Goal: Task Accomplishment & Management: Use online tool/utility

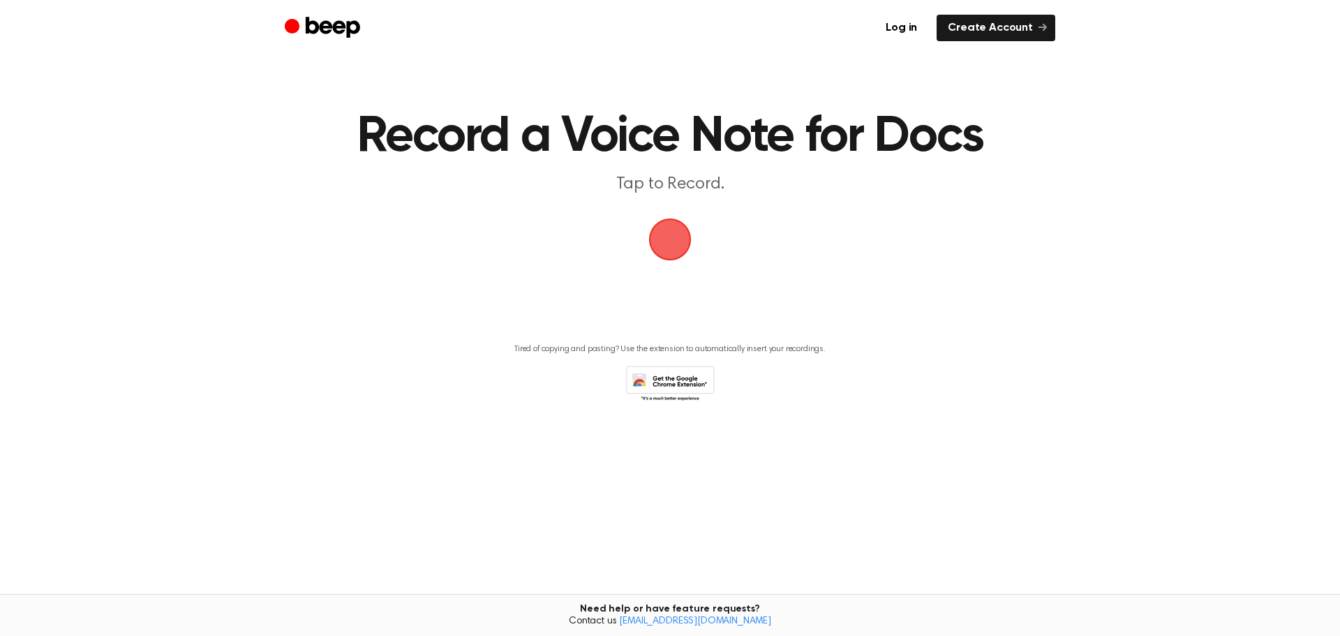
click at [678, 245] on span "button" at bounding box center [670, 239] width 78 height 78
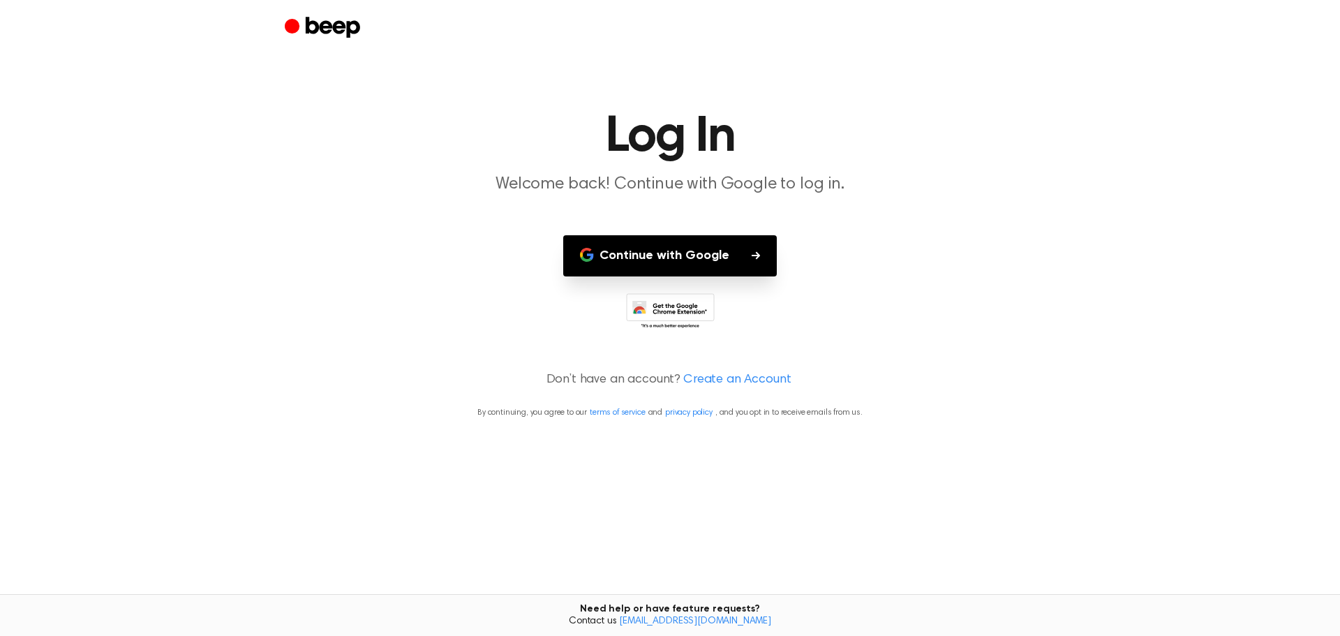
click at [721, 260] on button "Continue with Google" at bounding box center [670, 255] width 214 height 41
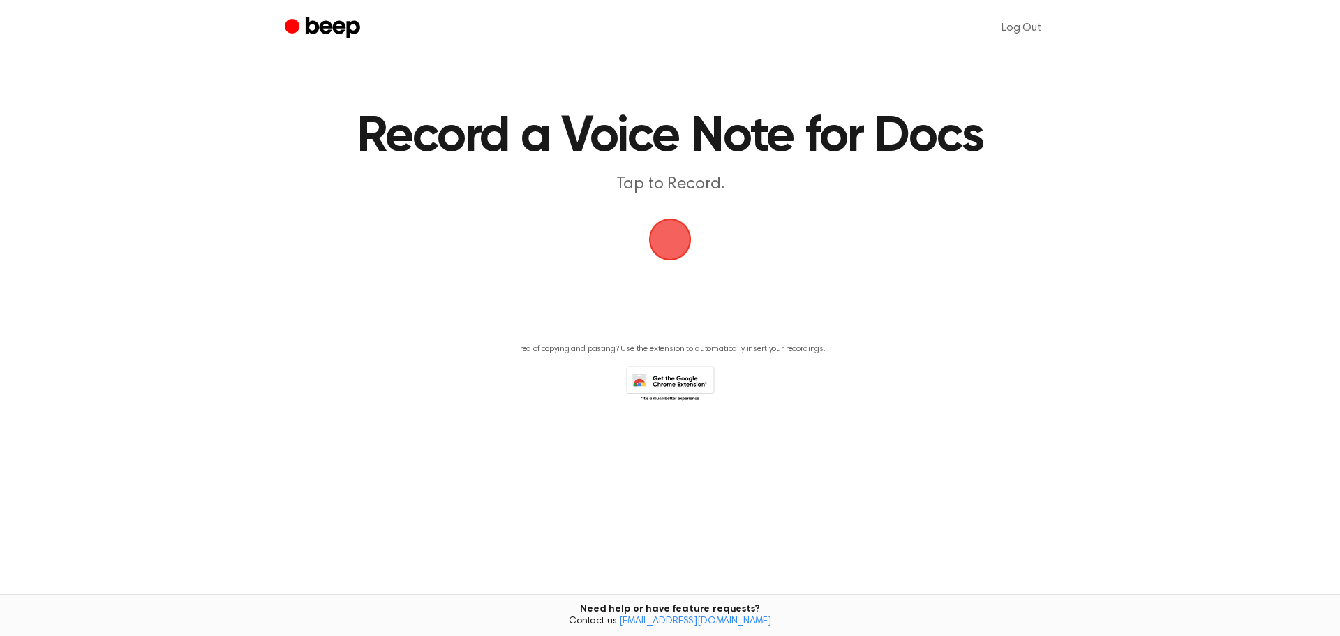
click at [675, 238] on span "button" at bounding box center [670, 239] width 64 height 64
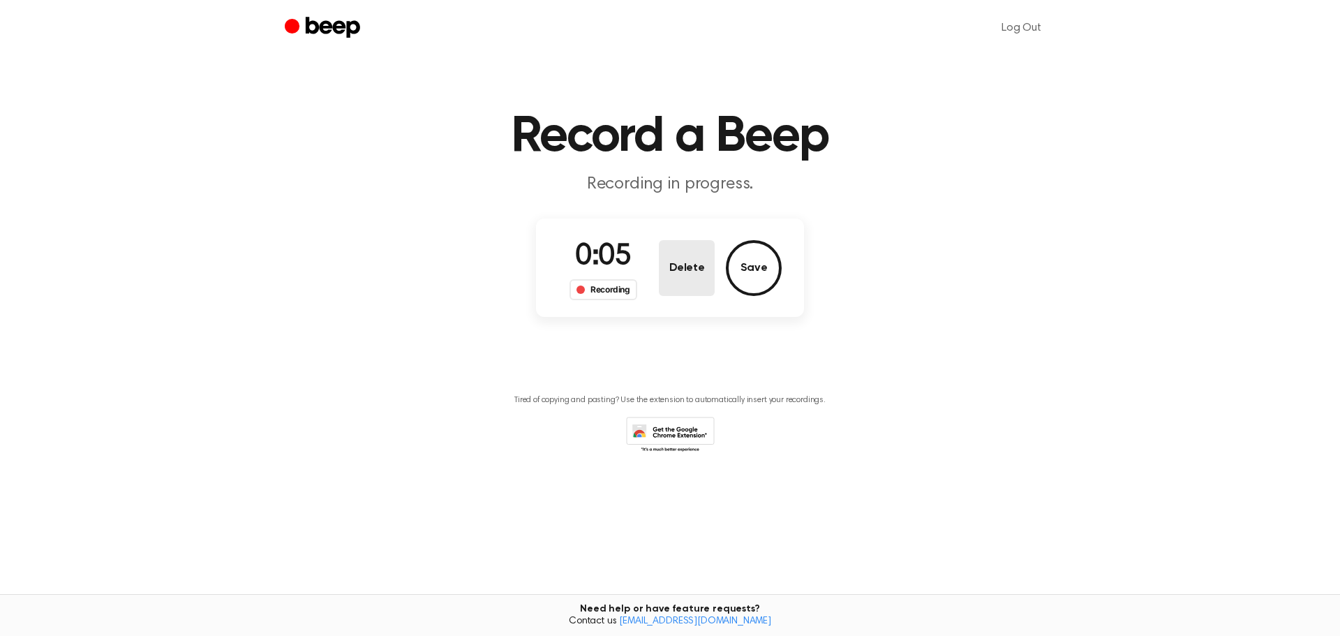
click at [684, 290] on button "Delete" at bounding box center [687, 268] width 56 height 56
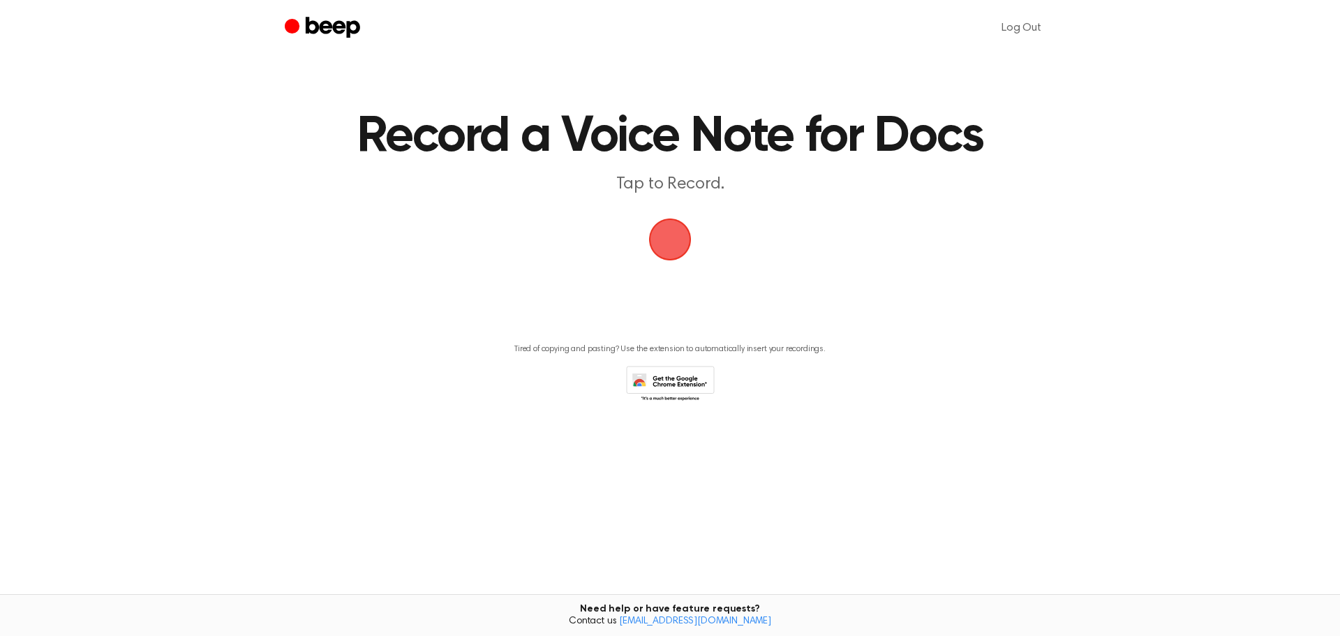
click at [680, 239] on span "button" at bounding box center [670, 239] width 70 height 70
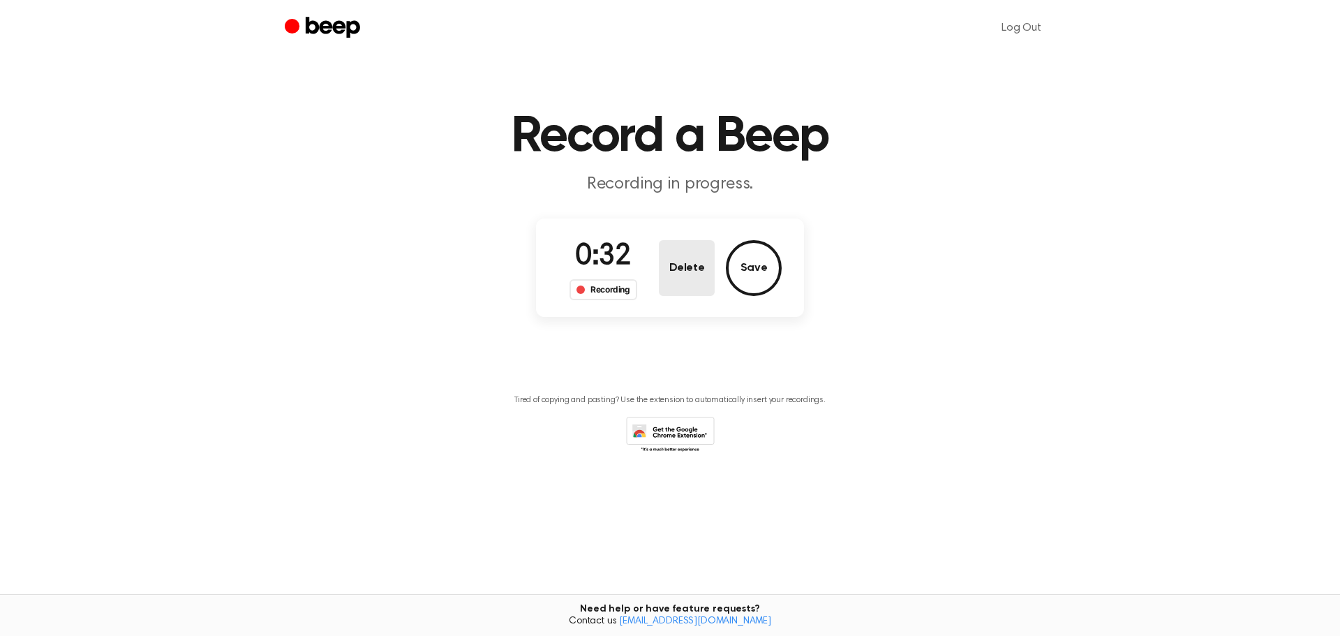
click at [706, 279] on button "Delete" at bounding box center [687, 268] width 56 height 56
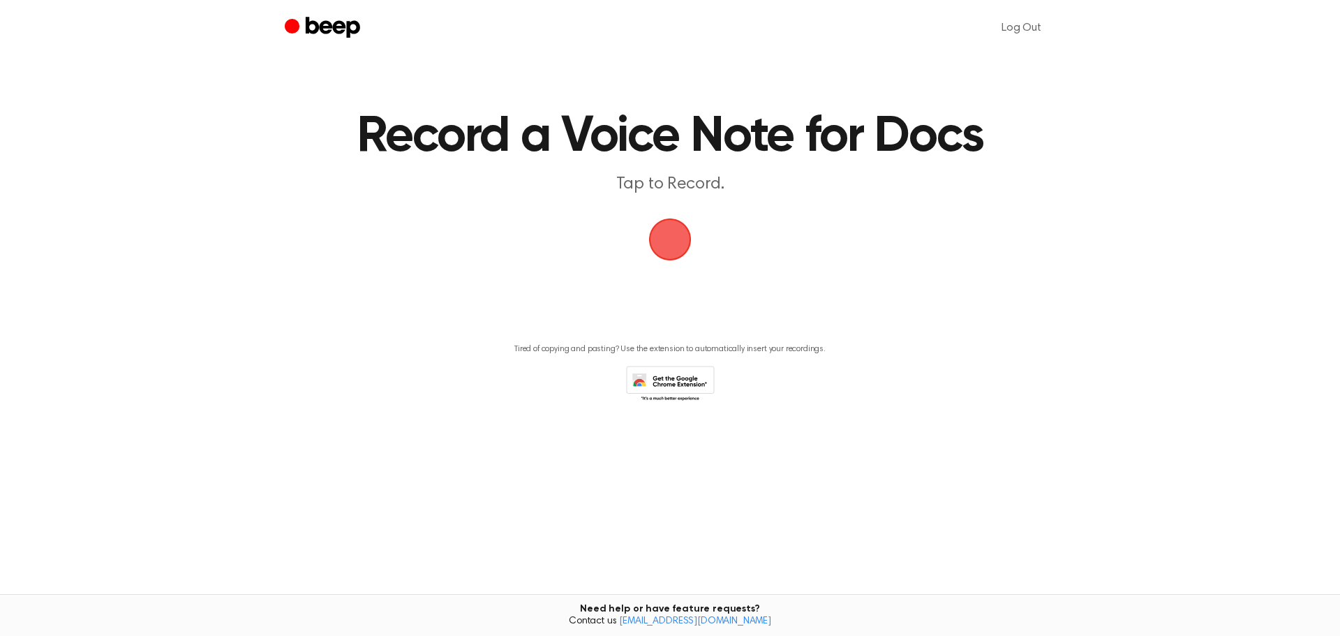
click at [652, 231] on span "button" at bounding box center [670, 239] width 77 height 77
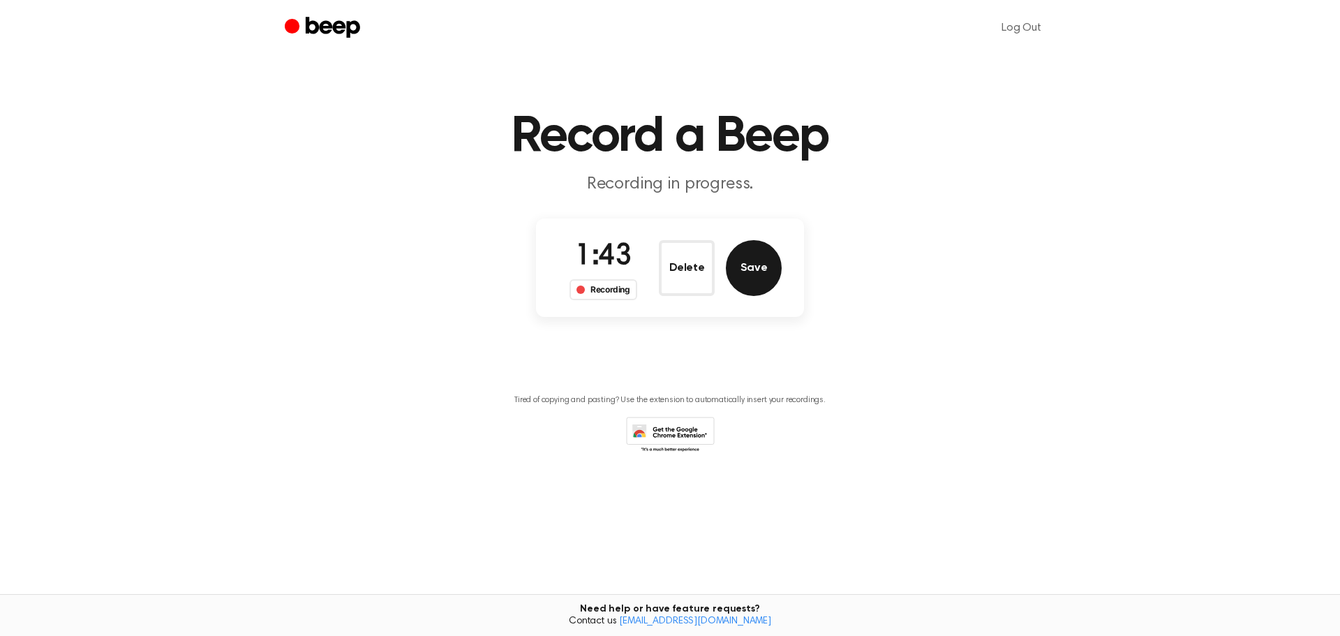
click at [767, 285] on button "Save" at bounding box center [754, 268] width 56 height 56
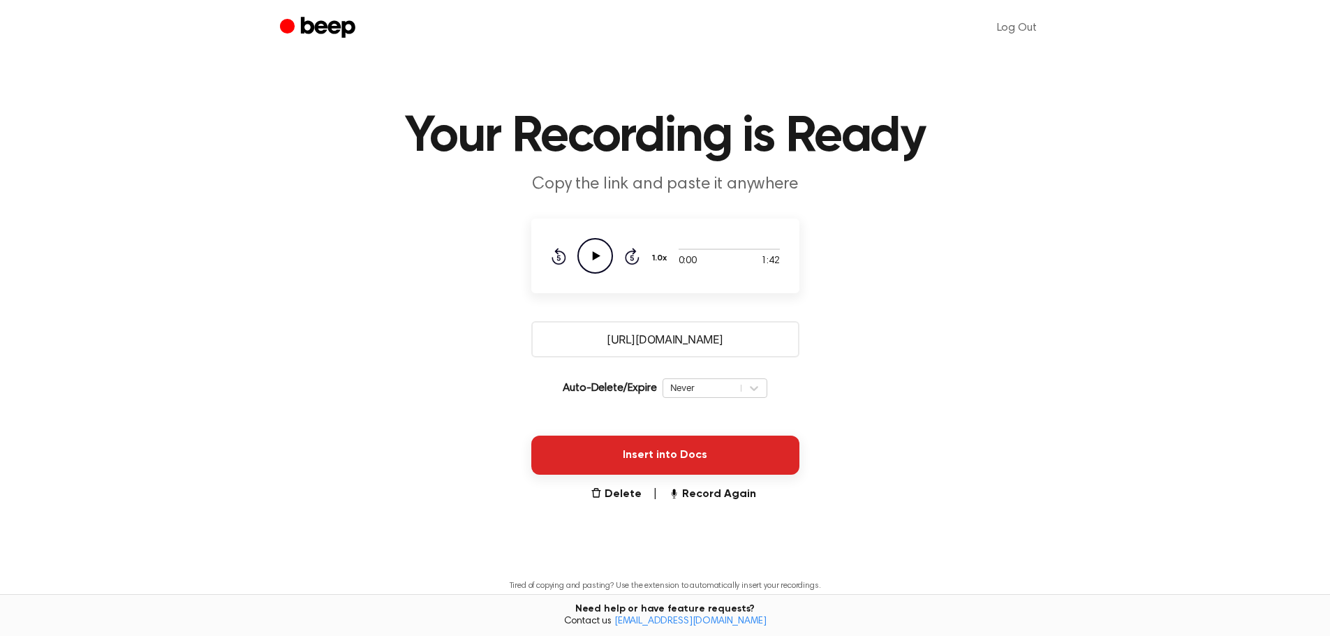
click at [671, 463] on button "Insert into Docs" at bounding box center [665, 455] width 268 height 39
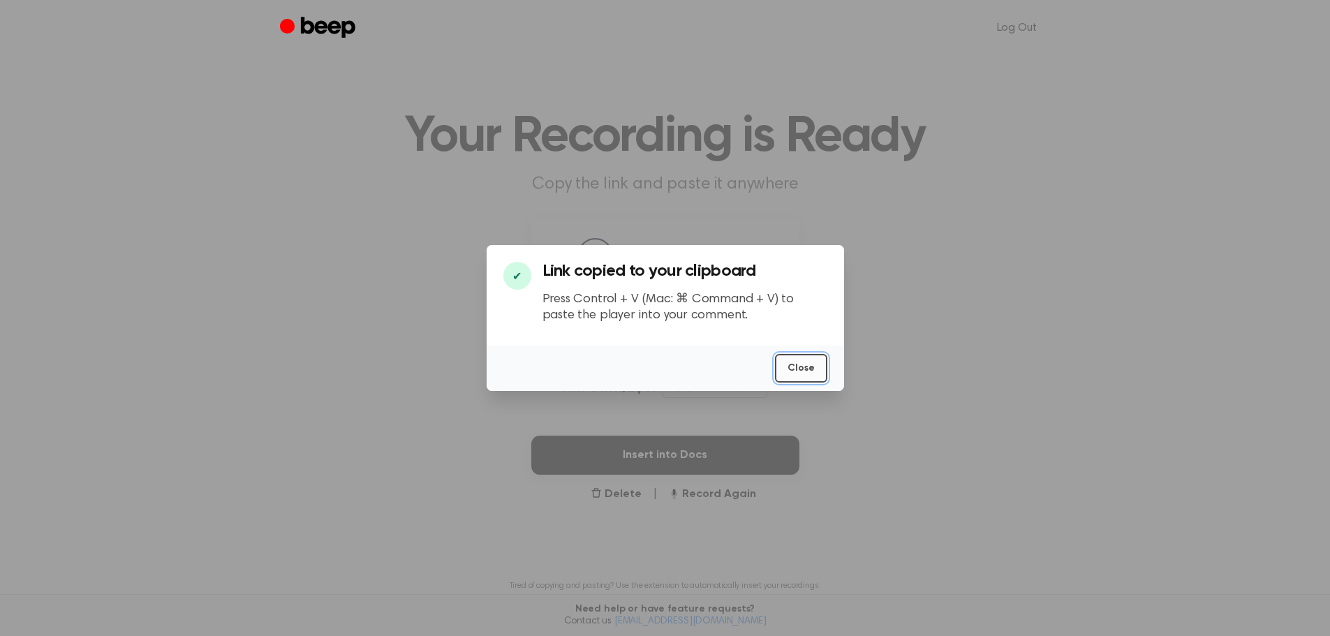
click at [803, 365] on button "Close" at bounding box center [801, 368] width 52 height 29
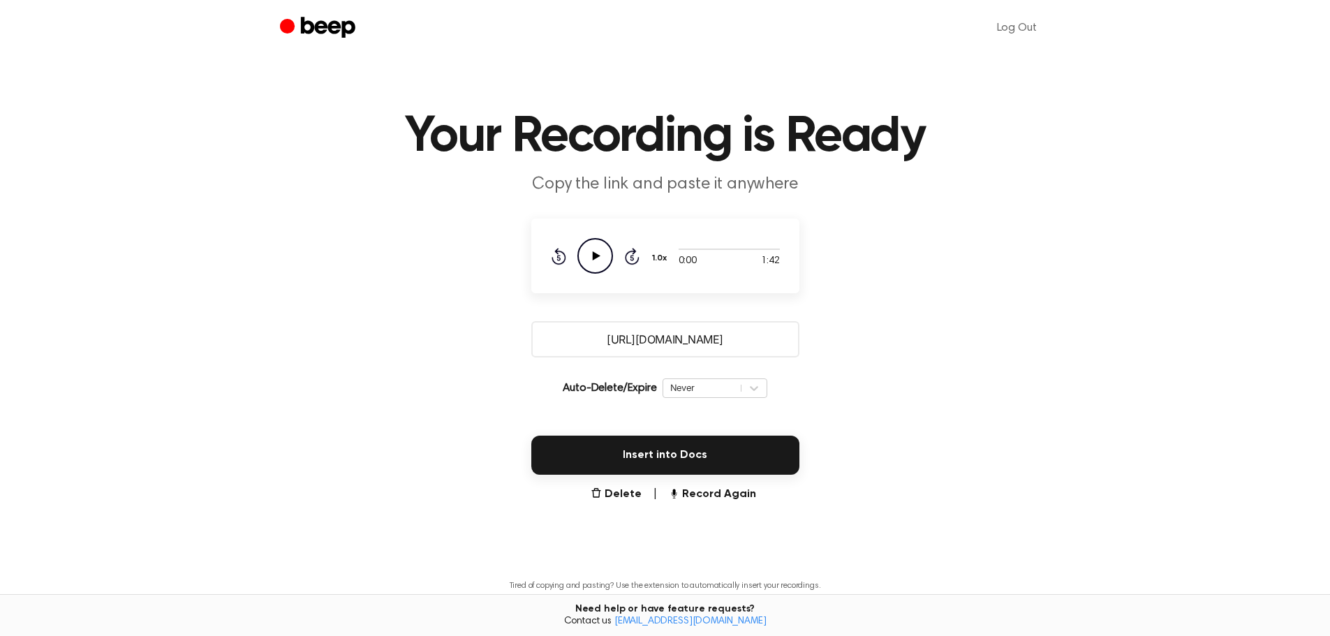
click at [1155, 239] on main "Your Recording is Ready Copy the link and paste it anywhere 0:00 1:42 Your brow…" at bounding box center [665, 340] width 1330 height 680
click at [604, 254] on icon "Play Audio" at bounding box center [595, 256] width 36 height 36
click at [604, 254] on icon "Pause Audio" at bounding box center [595, 256] width 36 height 36
click at [1087, 254] on main "Your Recording is Ready Copy the link and paste it anywhere 0:04 1:42 Your brow…" at bounding box center [665, 340] width 1330 height 680
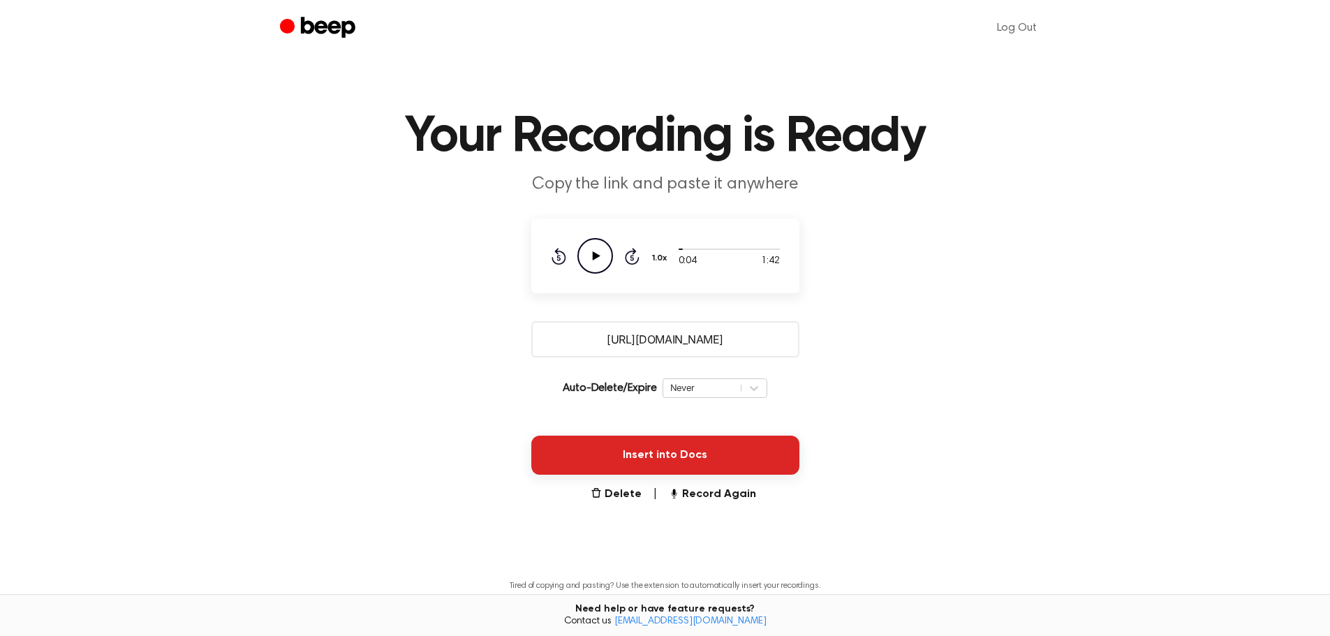
click at [692, 459] on button "Insert into Docs" at bounding box center [665, 455] width 268 height 39
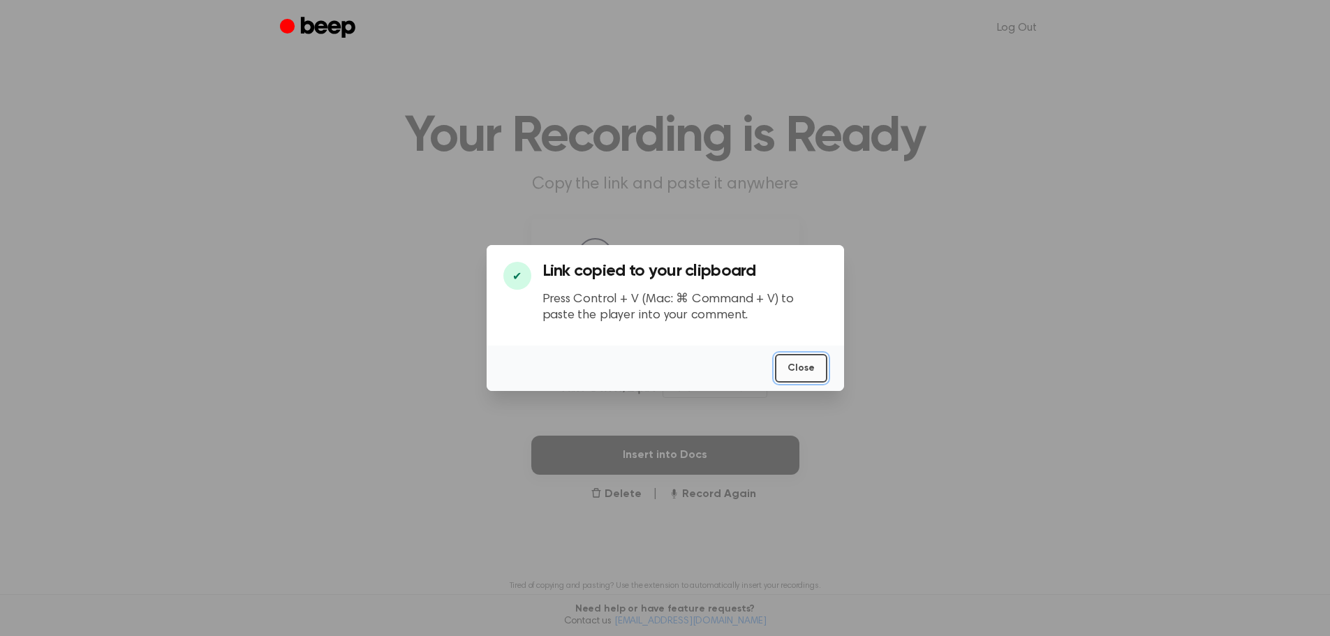
click at [812, 357] on button "Close" at bounding box center [801, 368] width 52 height 29
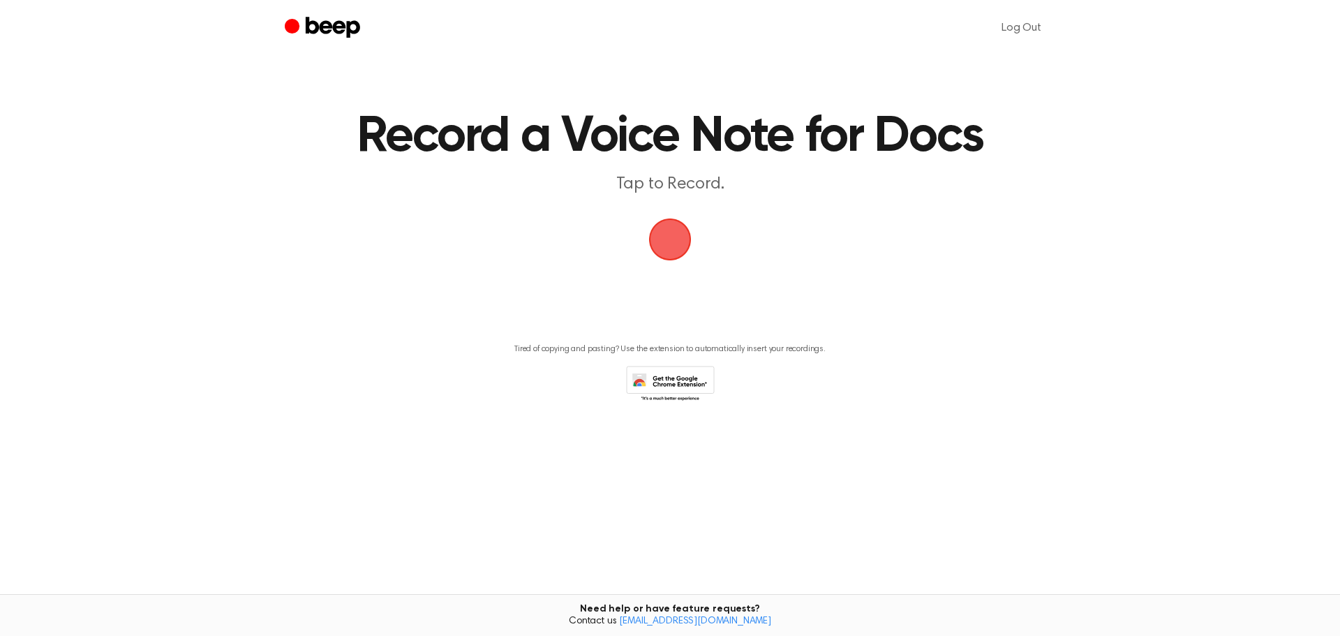
click at [311, 36] on icon "Beep" at bounding box center [324, 28] width 79 height 27
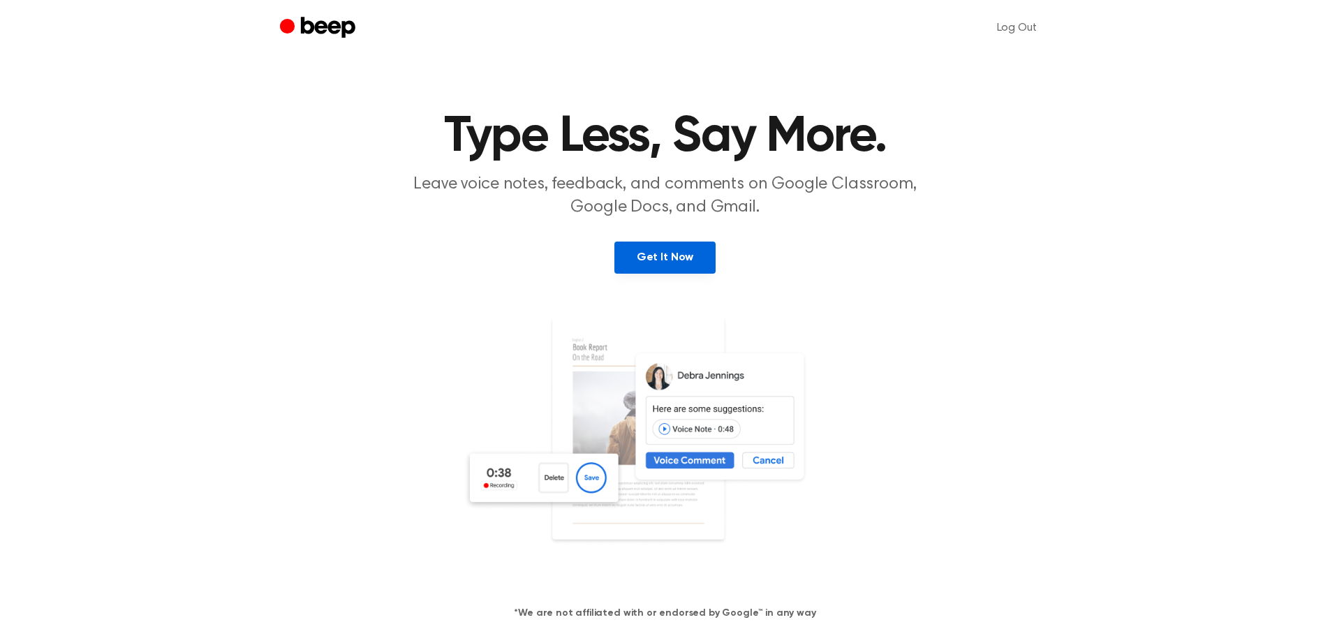
click at [689, 265] on link "Get It Now" at bounding box center [664, 257] width 101 height 32
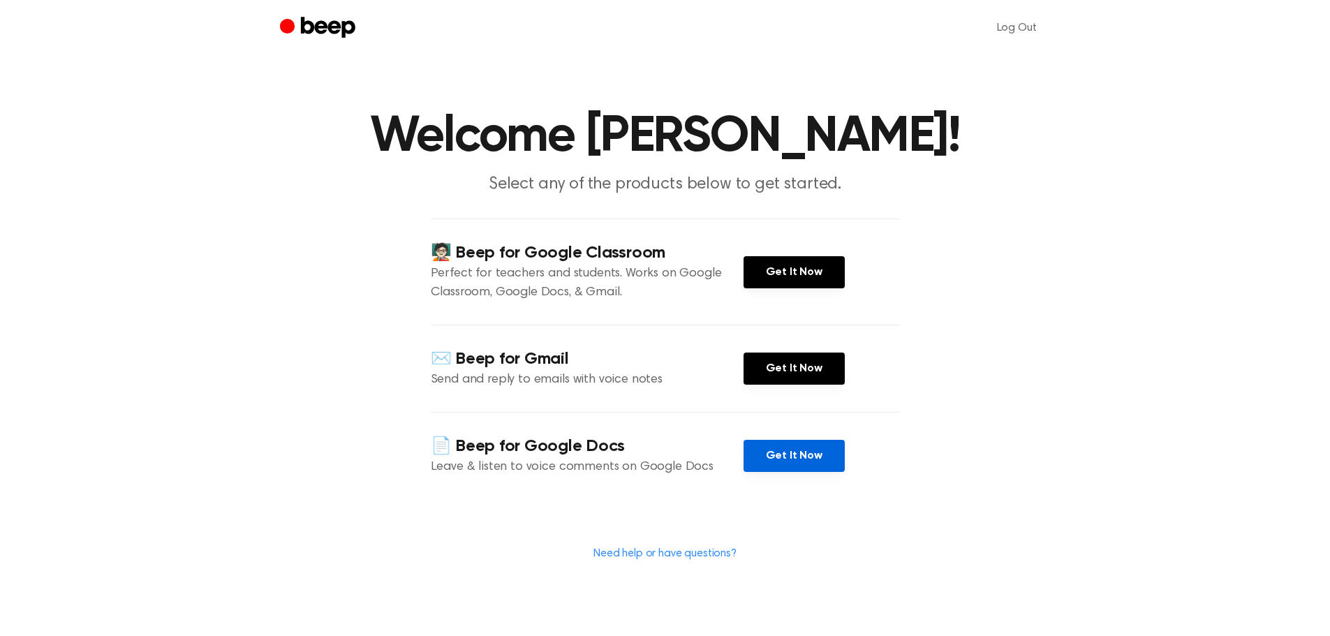
click at [804, 456] on link "Get It Now" at bounding box center [793, 456] width 101 height 32
click at [790, 463] on link "Get It Now" at bounding box center [793, 456] width 101 height 32
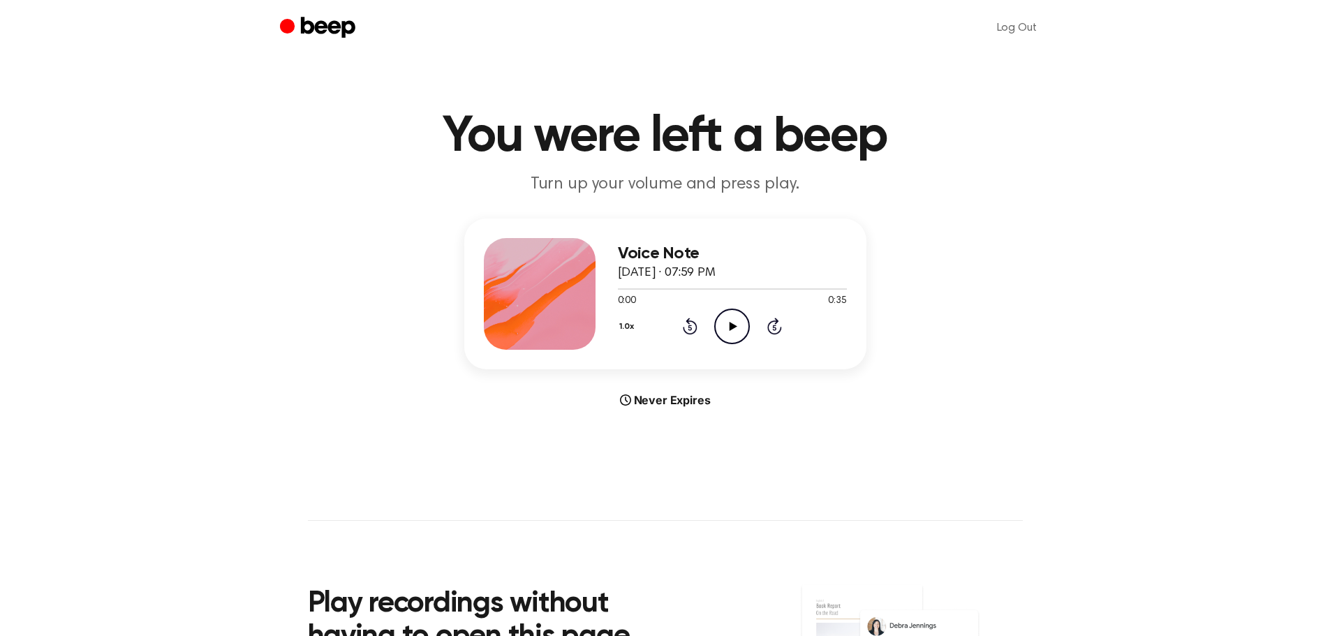
click at [732, 323] on icon at bounding box center [733, 326] width 8 height 9
click at [733, 332] on icon "Pause Audio" at bounding box center [732, 326] width 36 height 36
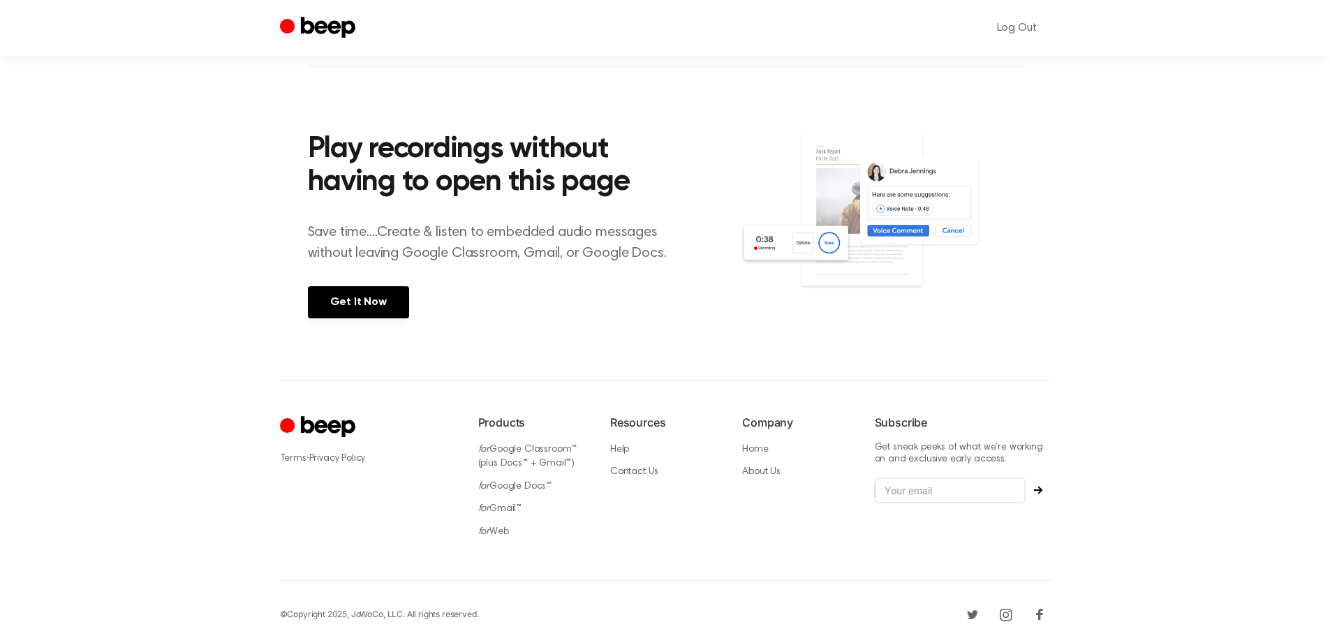
scroll to position [459, 0]
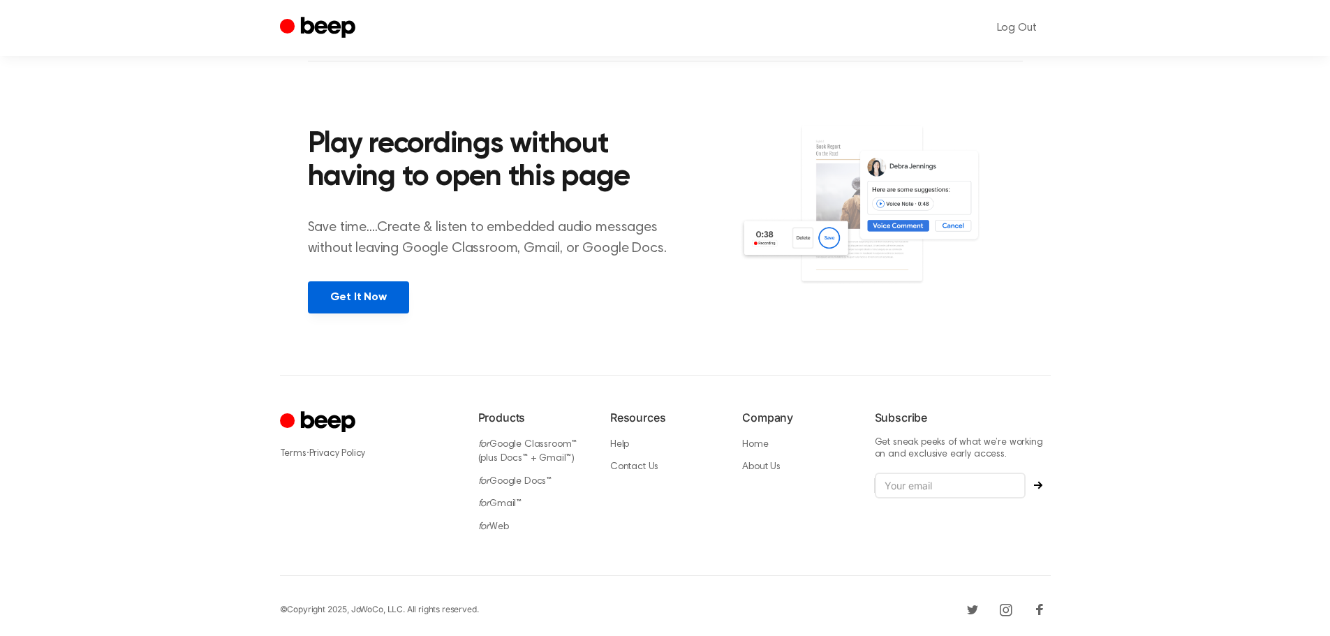
click at [382, 291] on link "Get It Now" at bounding box center [358, 297] width 101 height 32
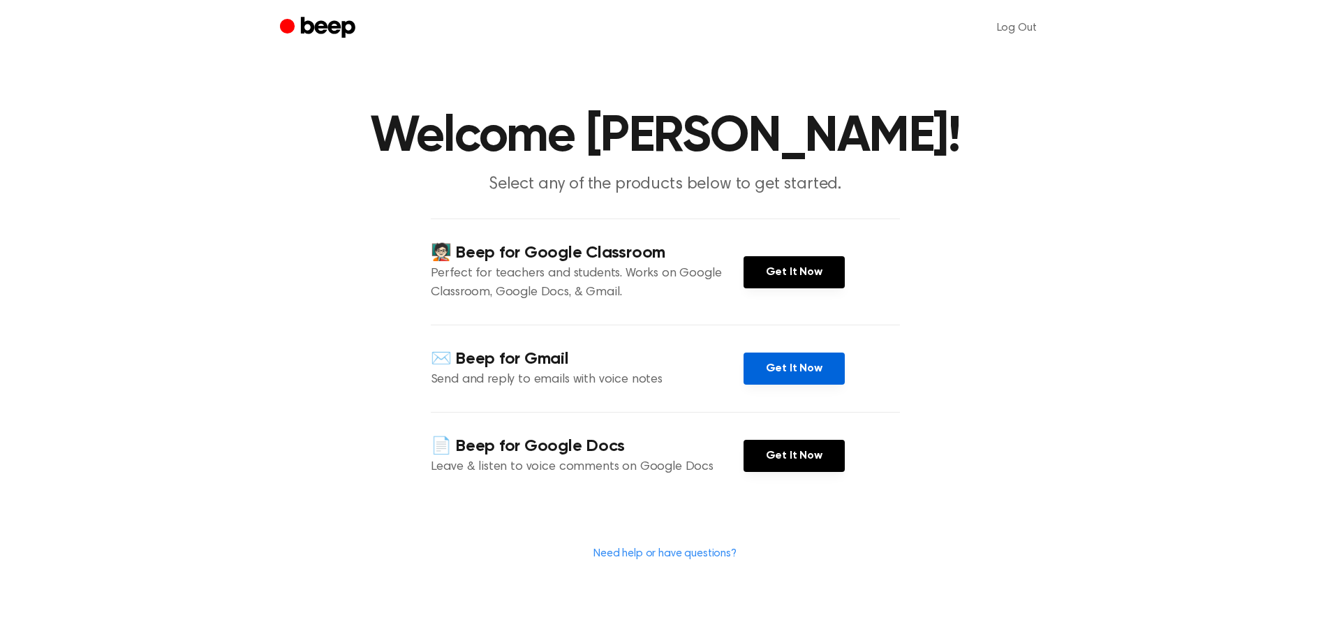
click at [778, 366] on link "Get It Now" at bounding box center [793, 368] width 101 height 32
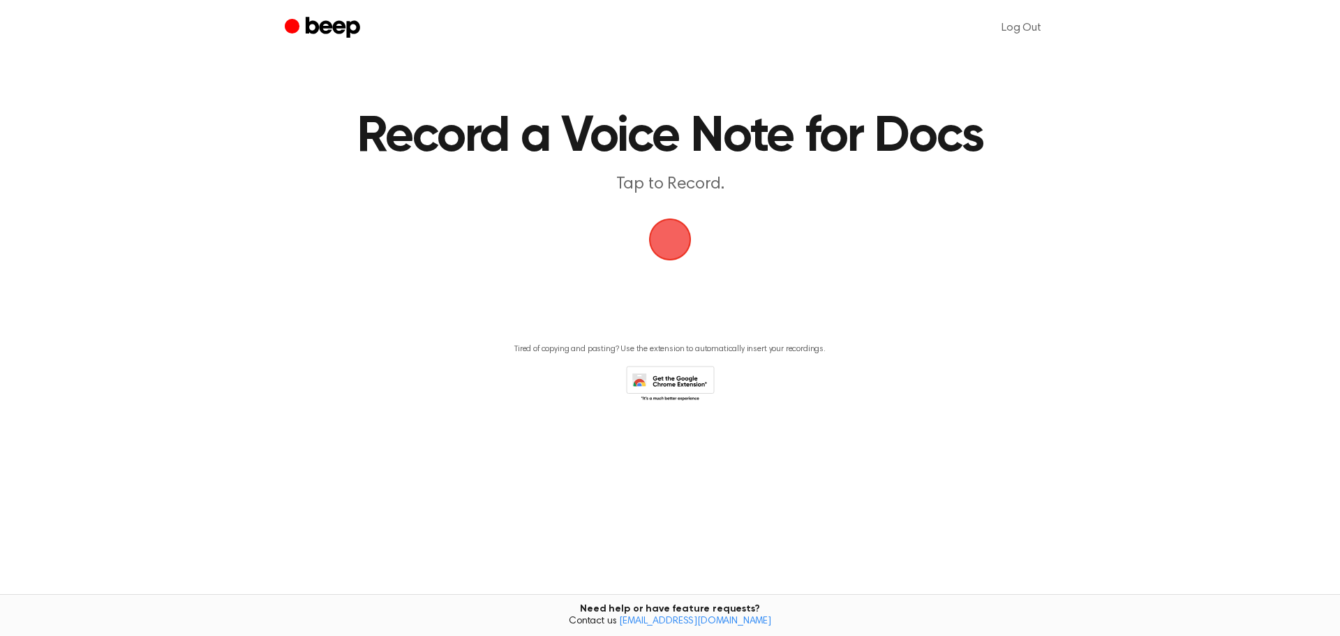
click at [318, 21] on icon "Beep" at bounding box center [324, 28] width 79 height 27
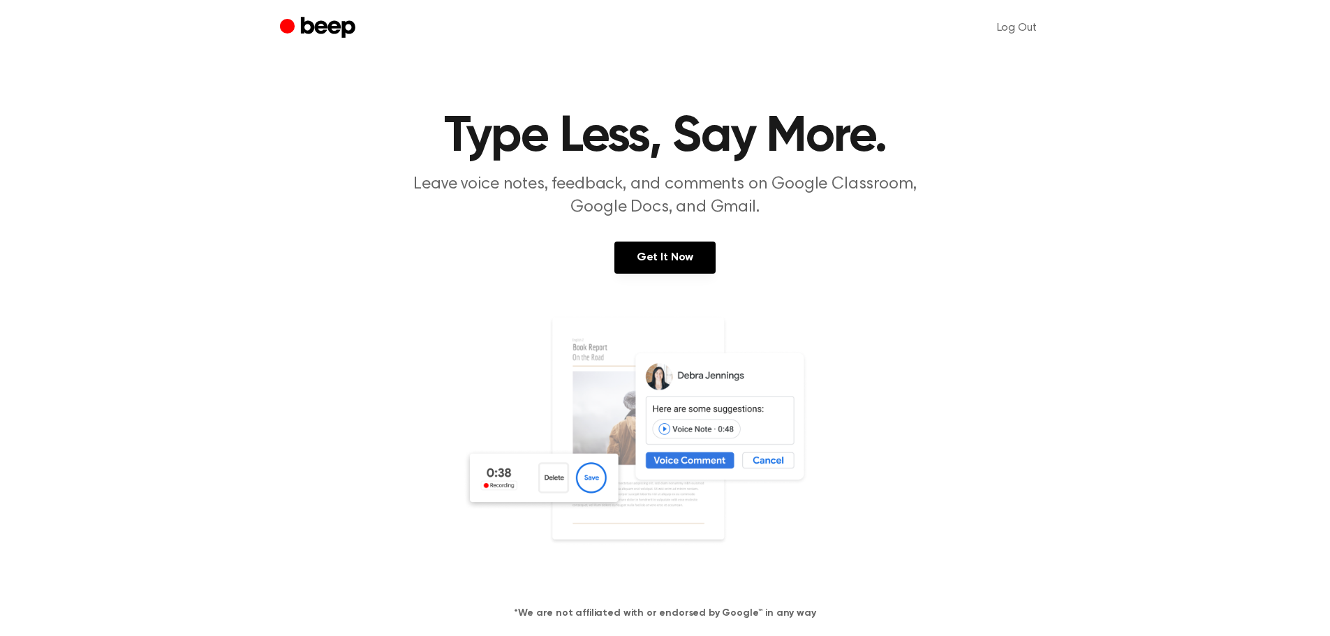
click at [988, 290] on div "Get It Now" at bounding box center [665, 271] width 1296 height 60
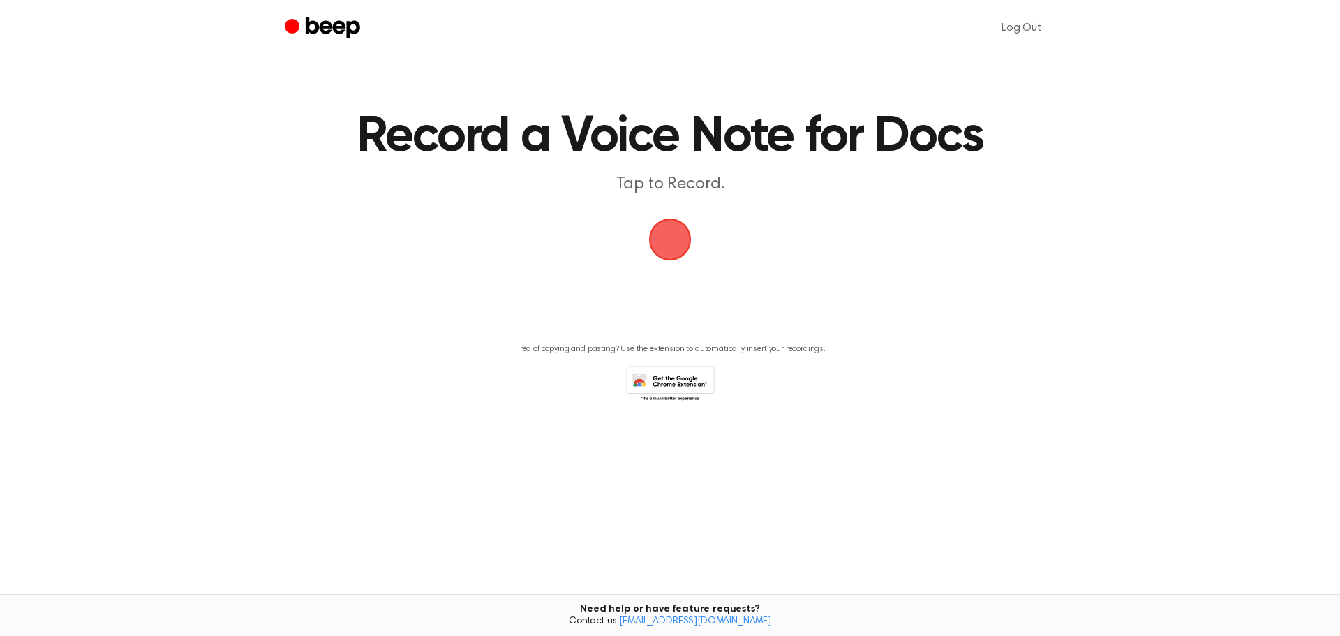
click at [680, 235] on span "button" at bounding box center [670, 239] width 43 height 43
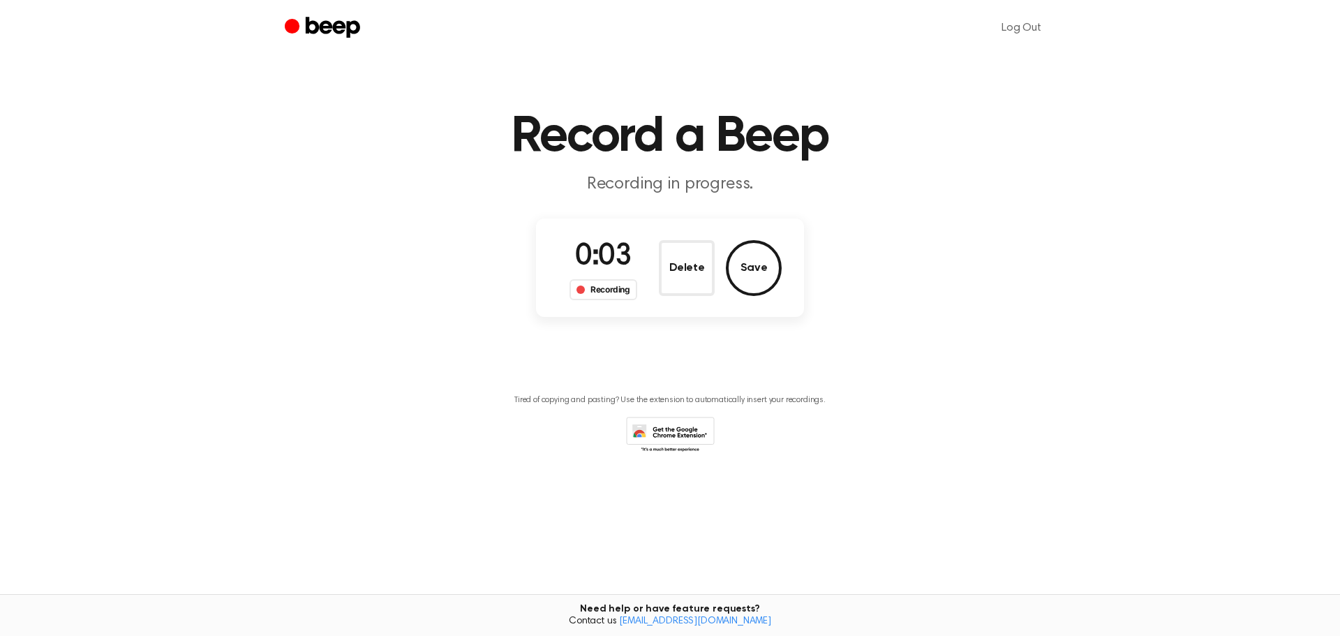
click at [783, 262] on div "0:03 Recording Delete Save" at bounding box center [670, 267] width 268 height 98
click at [768, 264] on button "Save" at bounding box center [754, 268] width 56 height 56
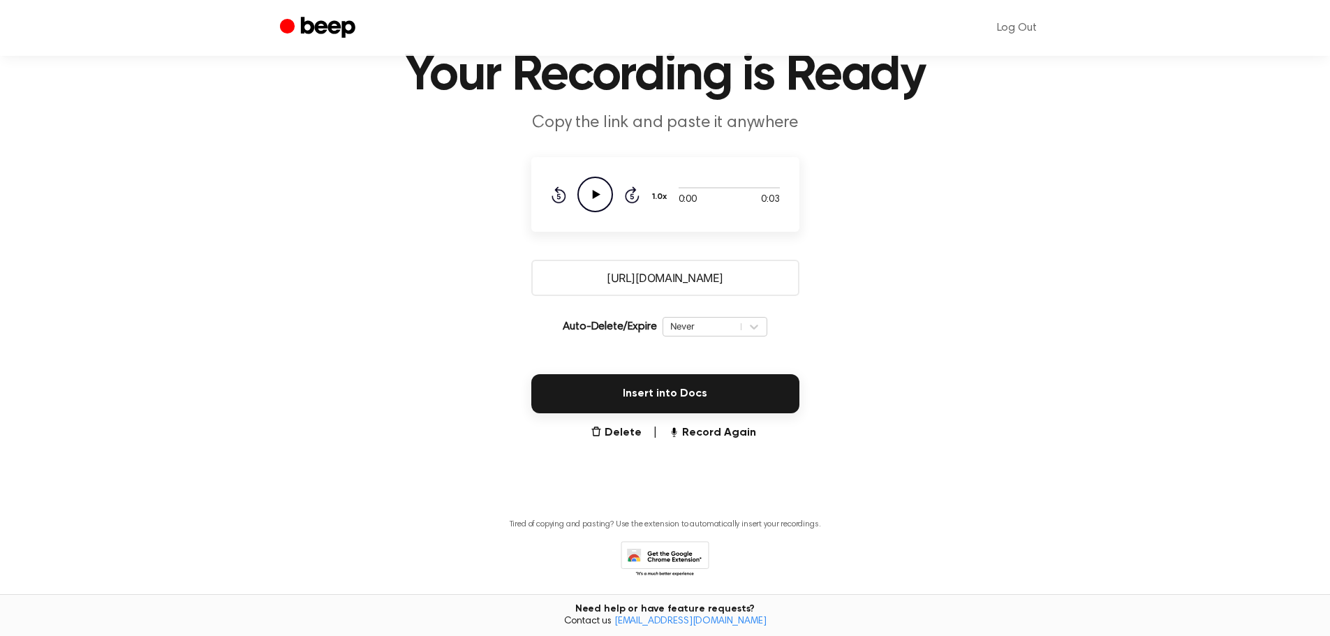
scroll to position [111, 0]
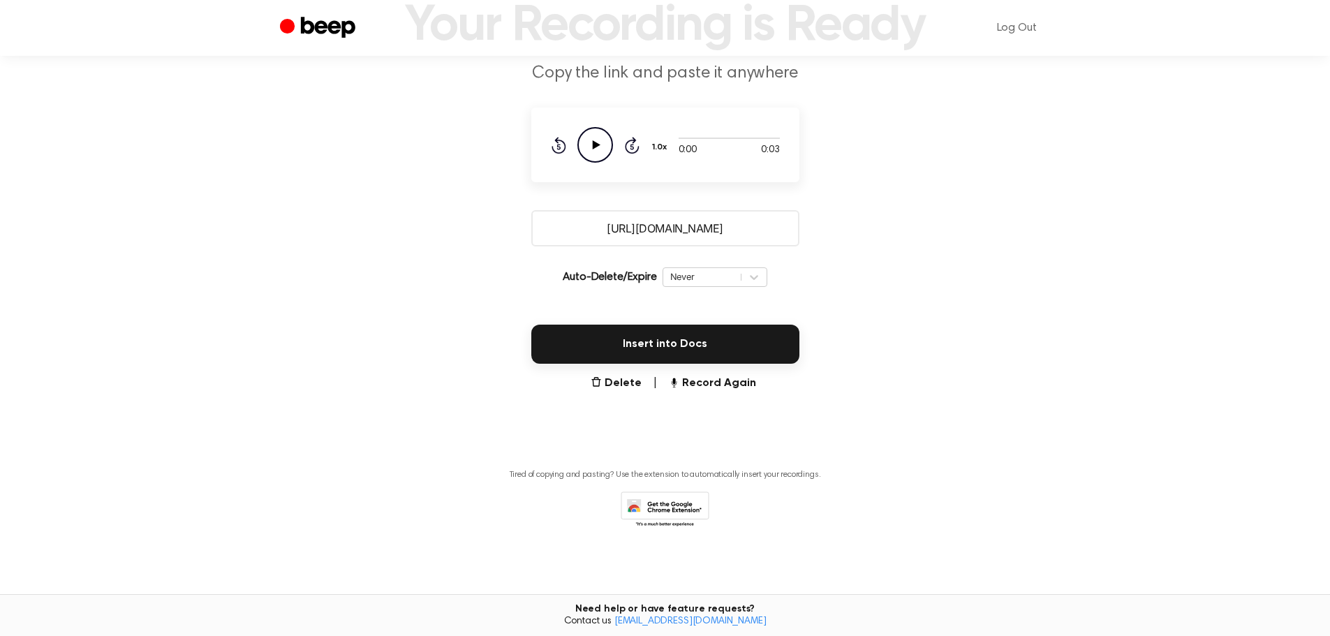
click at [327, 36] on icon "Beep" at bounding box center [319, 28] width 79 height 27
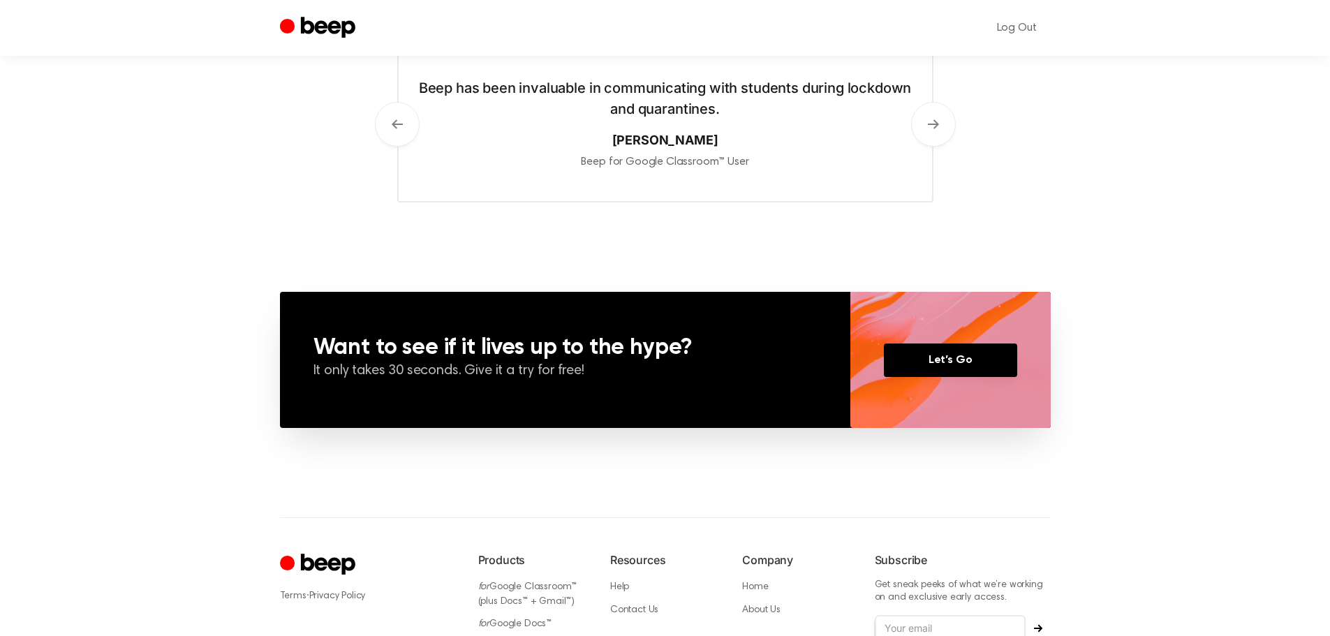
scroll to position [942, 0]
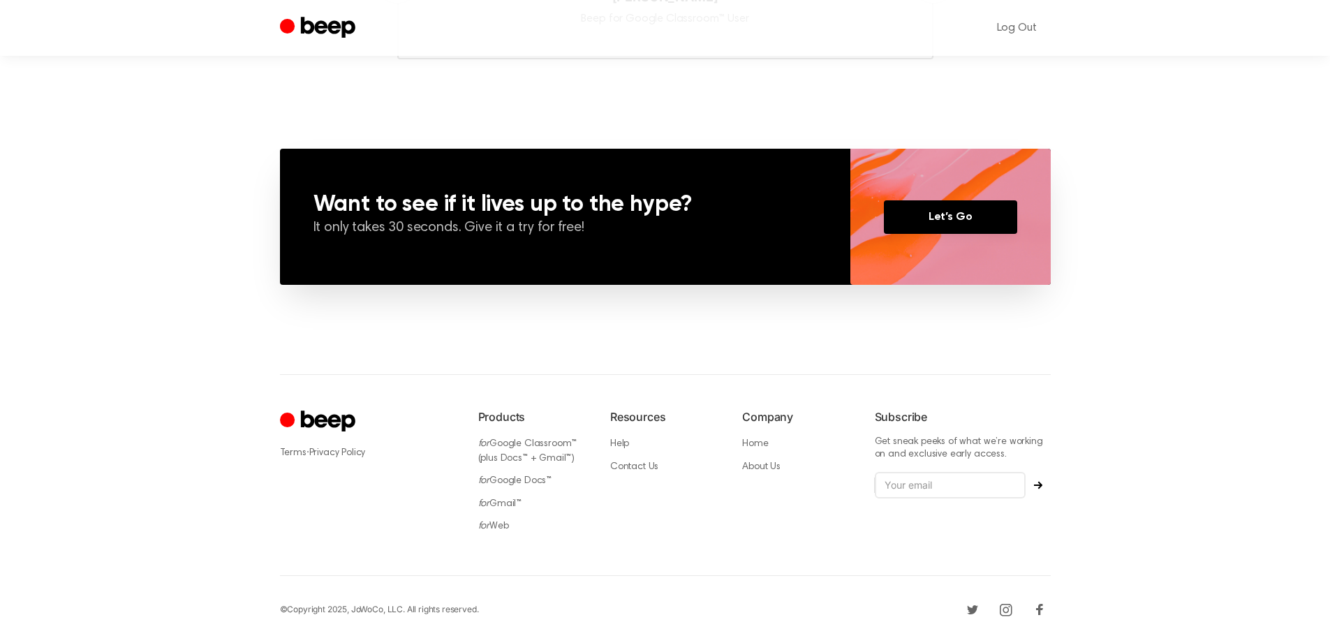
click at [328, 25] on icon "Beep" at bounding box center [327, 27] width 54 height 21
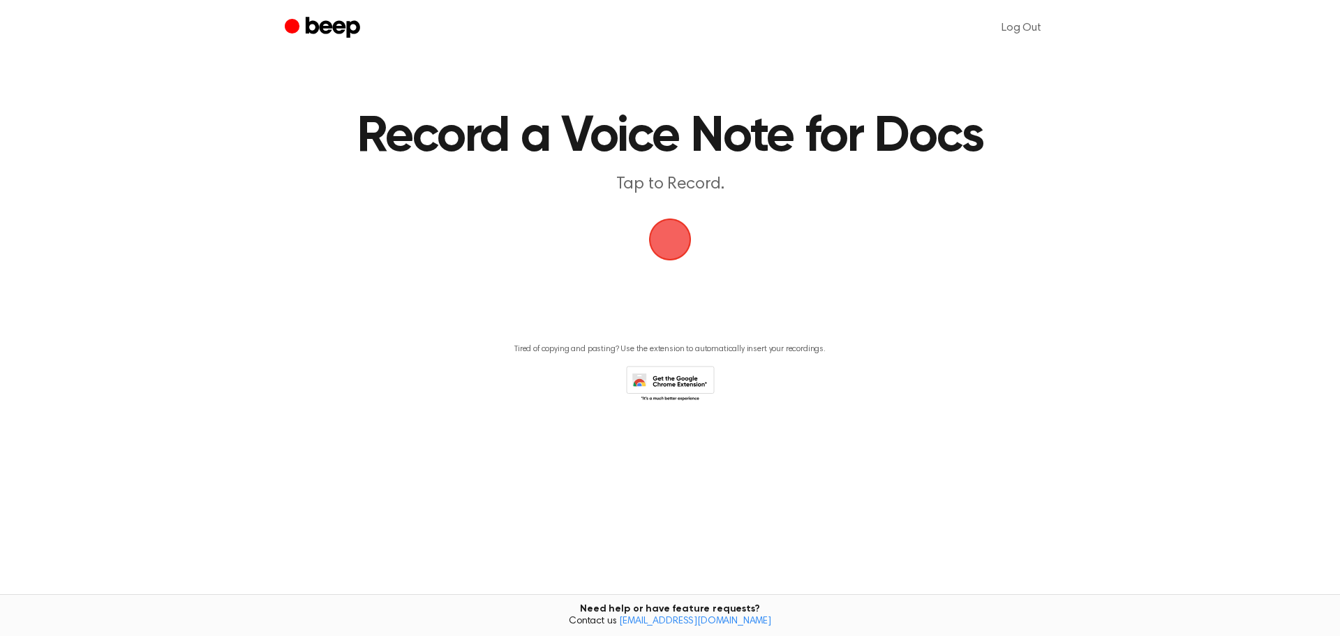
click at [298, 33] on icon "Beep" at bounding box center [324, 28] width 79 height 27
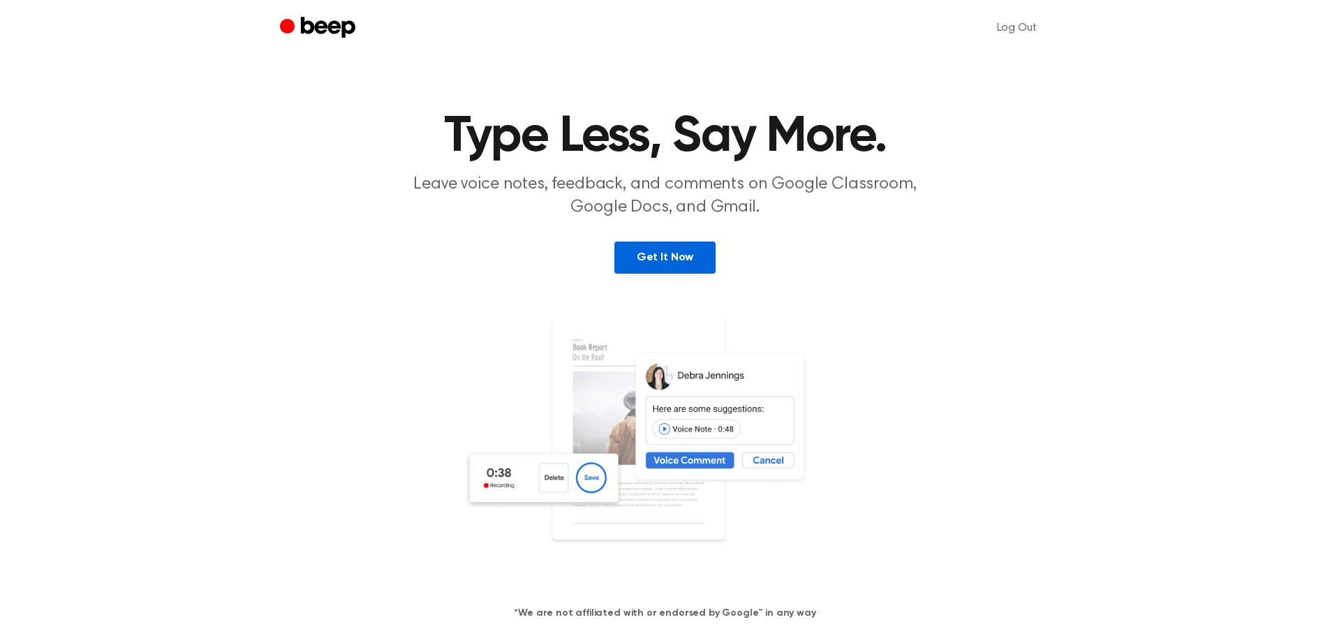
click at [692, 257] on link "Get It Now" at bounding box center [664, 257] width 101 height 32
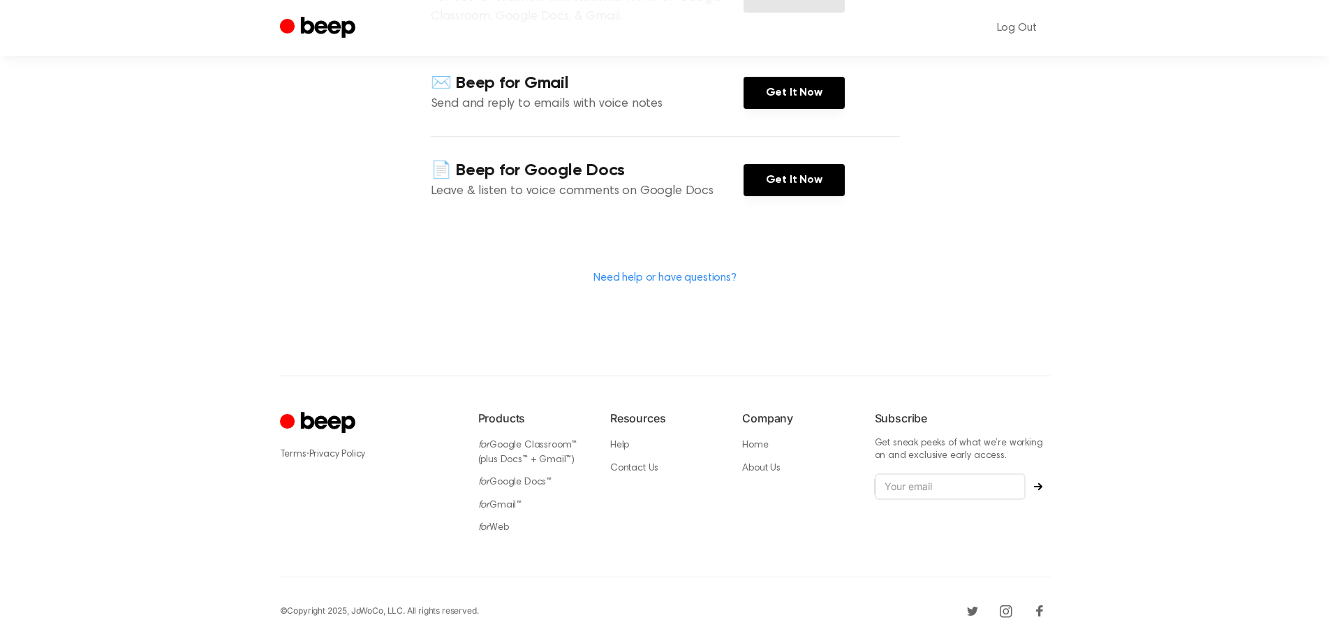
scroll to position [276, 0]
